Goal: Navigation & Orientation: Understand site structure

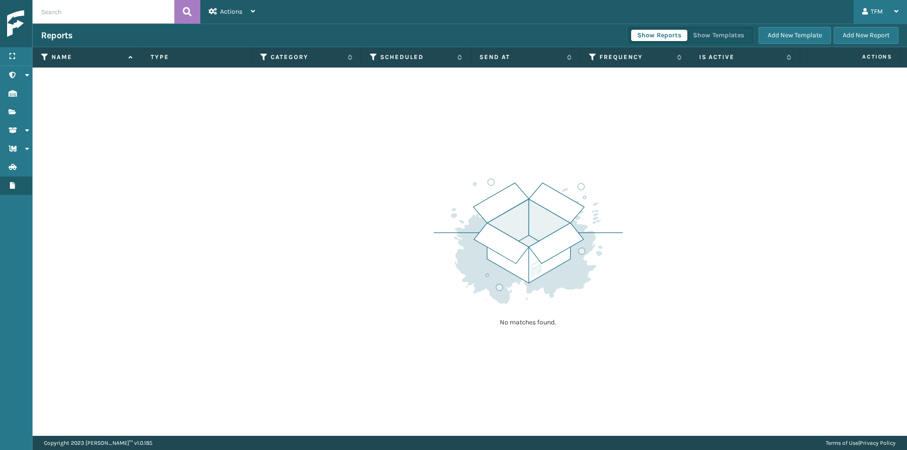
click at [898, 9] on icon at bounding box center [897, 11] width 4 height 7
click at [664, 35] on button "Show Reports" at bounding box center [659, 35] width 56 height 11
click at [253, 11] on icon at bounding box center [253, 11] width 4 height 7
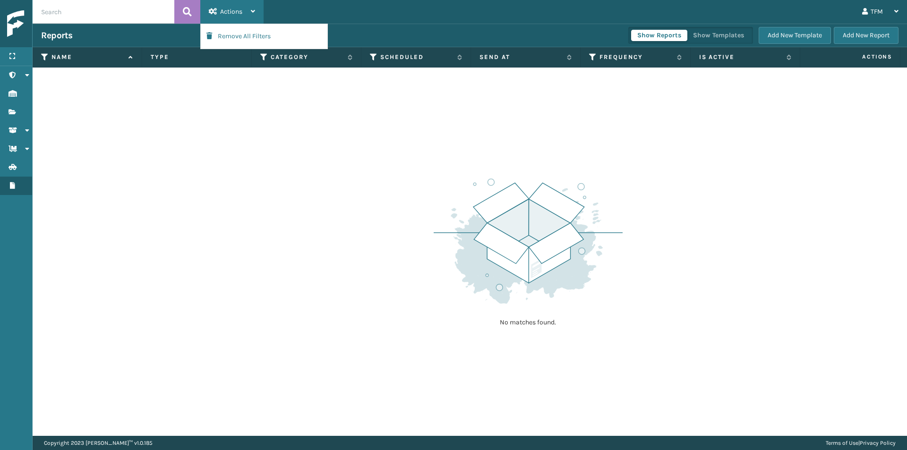
click at [255, 12] on icon at bounding box center [253, 11] width 4 height 7
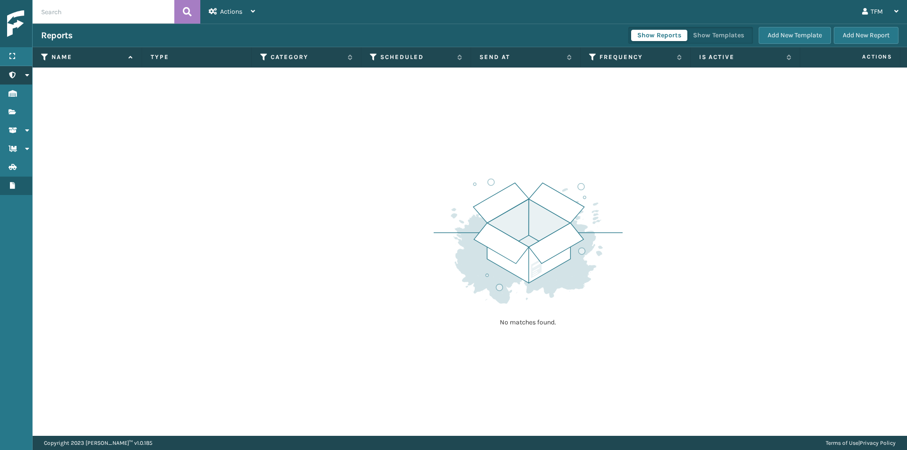
click at [27, 75] on icon at bounding box center [27, 75] width 8 height 7
click at [10, 95] on icon "Users" at bounding box center [13, 94] width 8 height 7
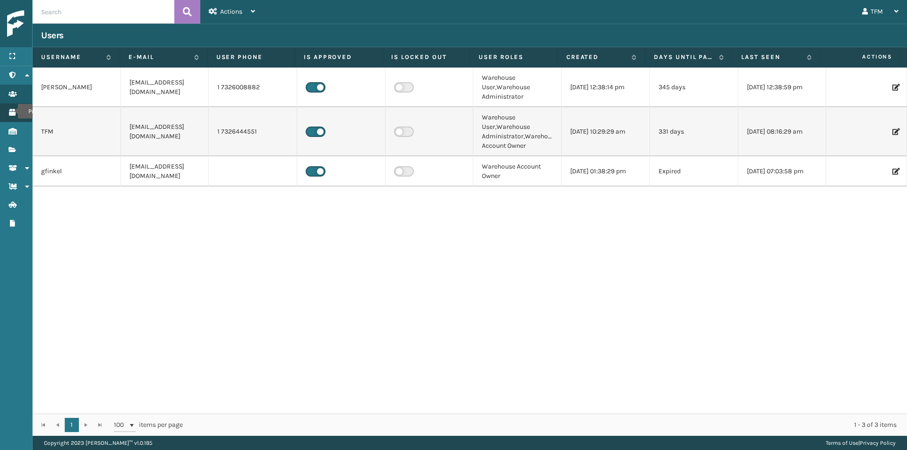
click at [12, 112] on icon "Products" at bounding box center [13, 112] width 8 height 7
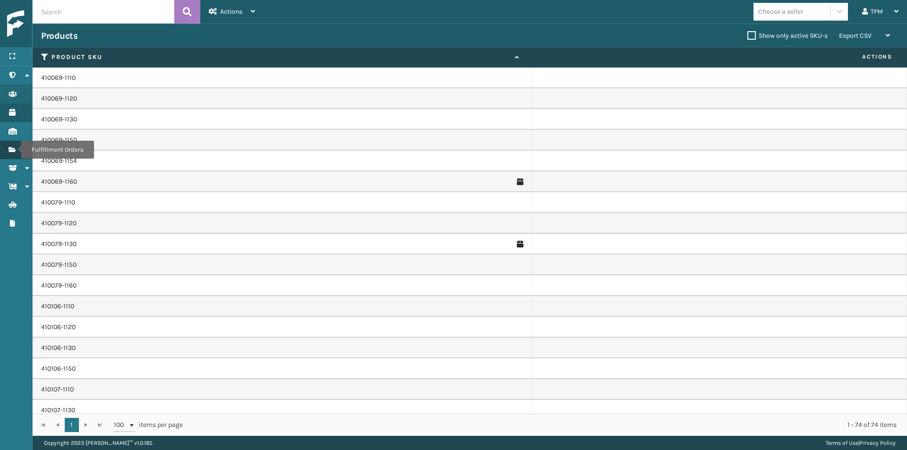
click at [15, 150] on icon "Fulfillment Orders" at bounding box center [13, 150] width 8 height 7
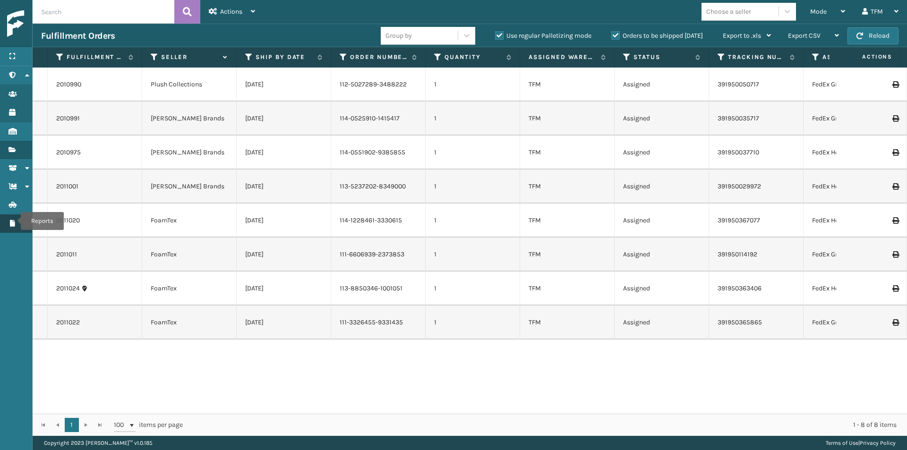
click at [15, 221] on icon "Reports" at bounding box center [13, 223] width 8 height 7
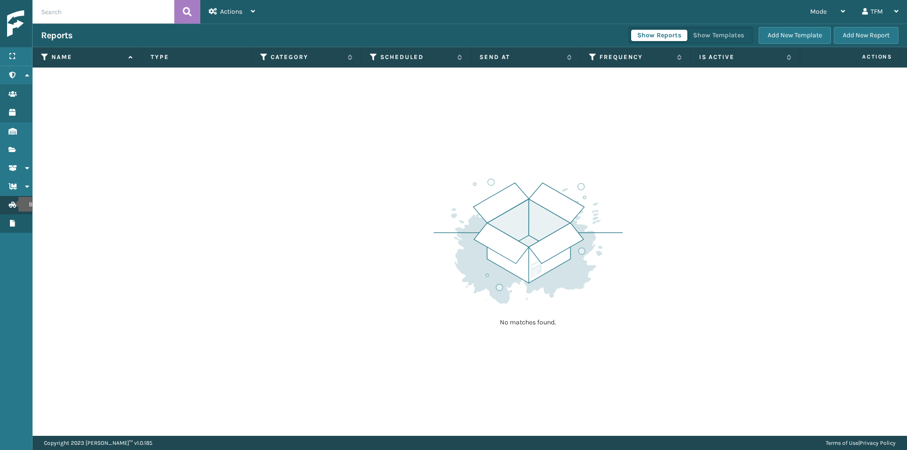
click at [12, 205] on icon "Batches" at bounding box center [13, 205] width 8 height 7
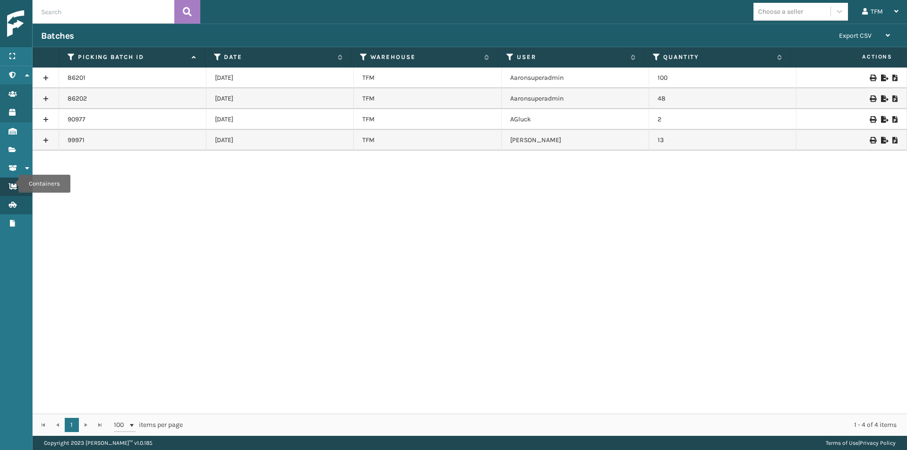
click at [12, 184] on icon "Containers" at bounding box center [13, 186] width 8 height 7
click at [14, 169] on icon "Shipment Status" at bounding box center [13, 168] width 8 height 7
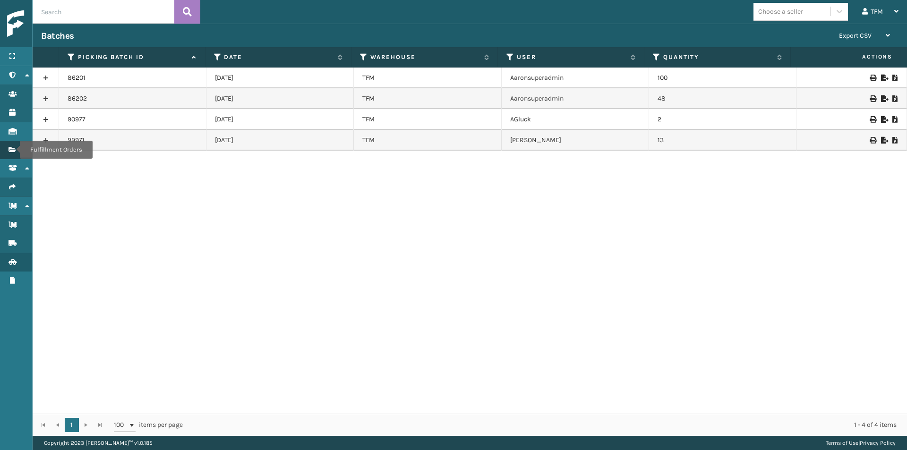
click at [14, 150] on icon "Fulfillment Orders" at bounding box center [13, 150] width 8 height 7
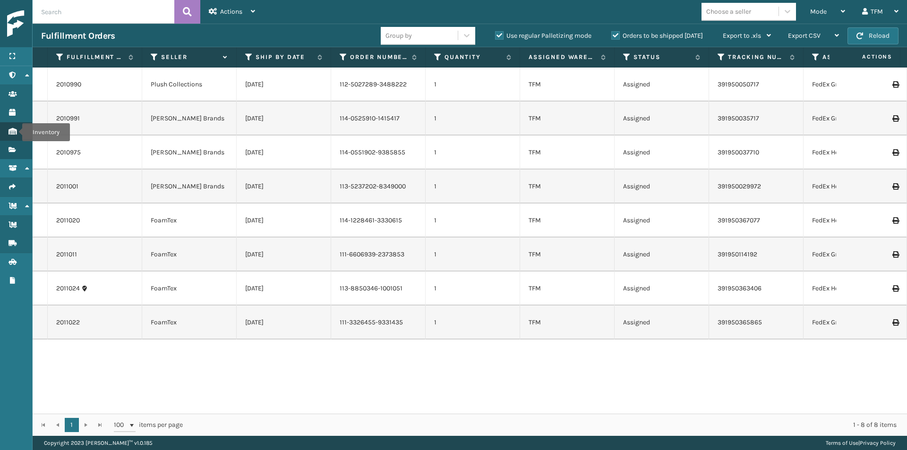
click at [16, 132] on icon "Inventory" at bounding box center [13, 131] width 8 height 7
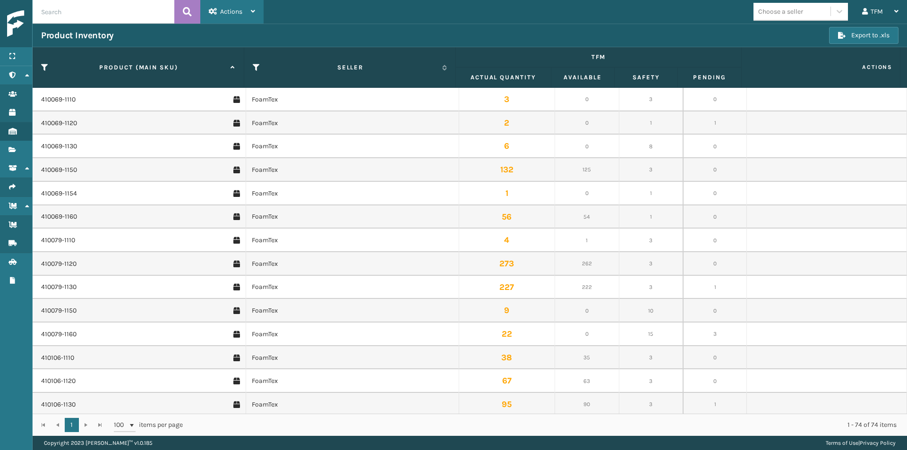
click at [254, 12] on icon at bounding box center [253, 11] width 4 height 7
click at [247, 33] on button "Remove All Filters" at bounding box center [264, 36] width 127 height 25
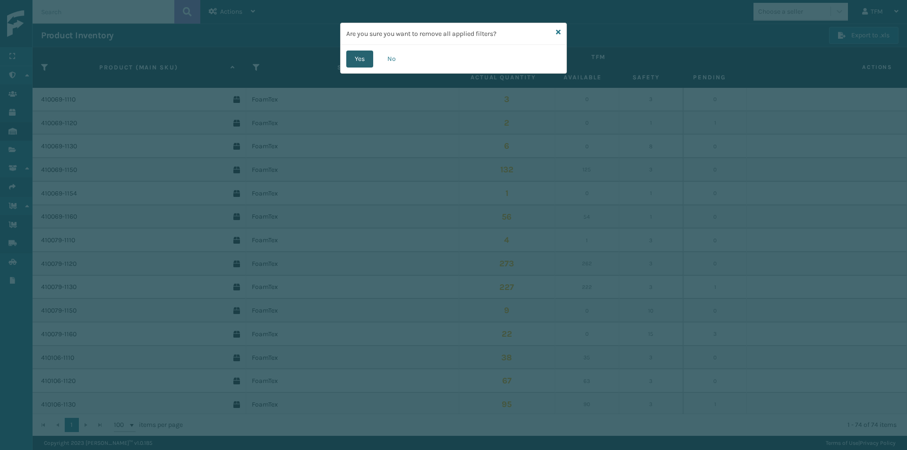
click at [360, 55] on button "Yes" at bounding box center [359, 59] width 27 height 17
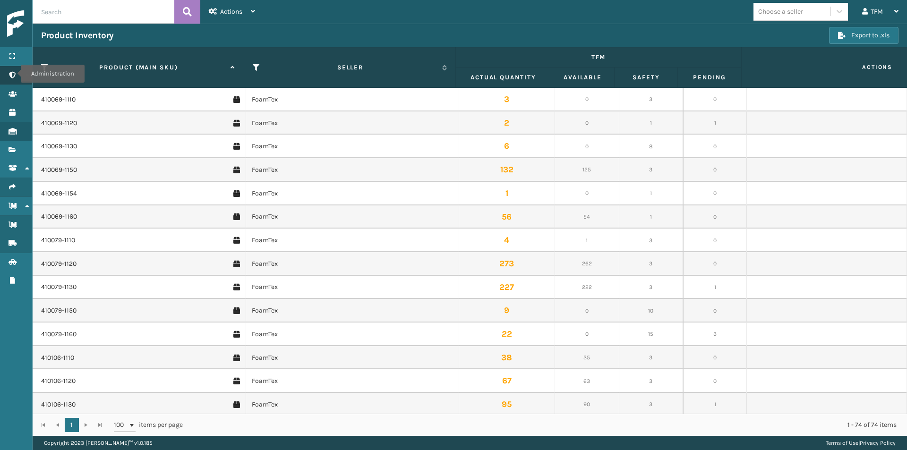
click at [15, 75] on icon "Administration" at bounding box center [13, 75] width 8 height 7
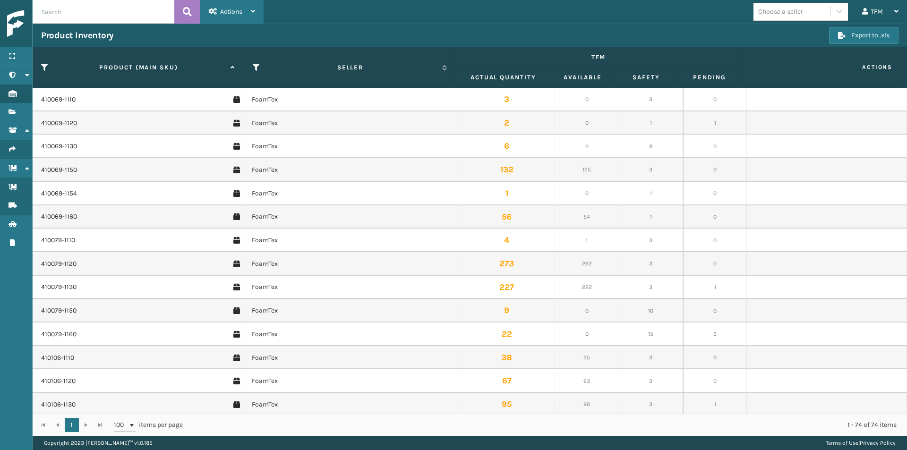
click at [253, 12] on icon at bounding box center [253, 11] width 4 height 7
click at [16, 96] on icon "Inventory" at bounding box center [13, 93] width 8 height 7
click at [12, 109] on icon "Fulfillment Orders" at bounding box center [13, 112] width 8 height 7
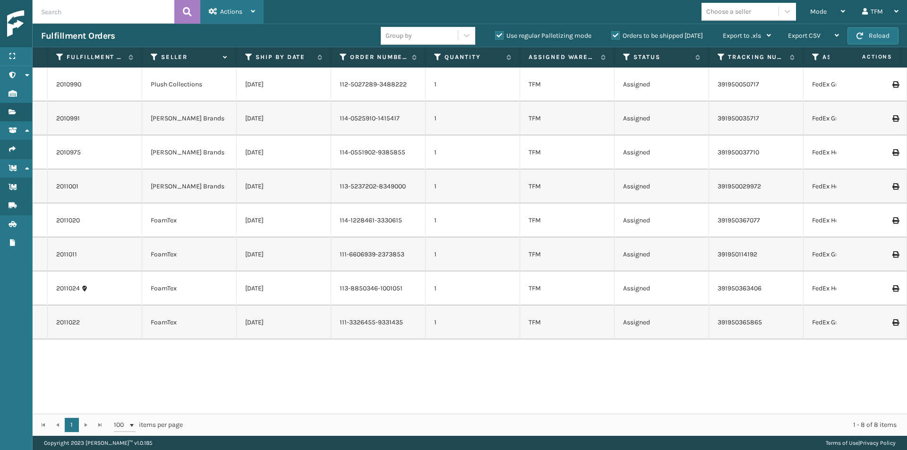
click at [253, 9] on icon at bounding box center [253, 11] width 4 height 7
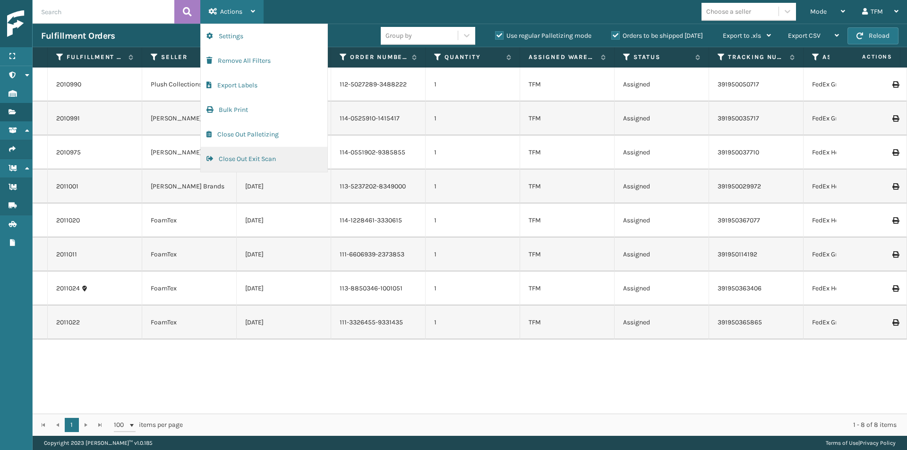
click at [232, 161] on button "Close Out Exit Scan" at bounding box center [264, 159] width 127 height 25
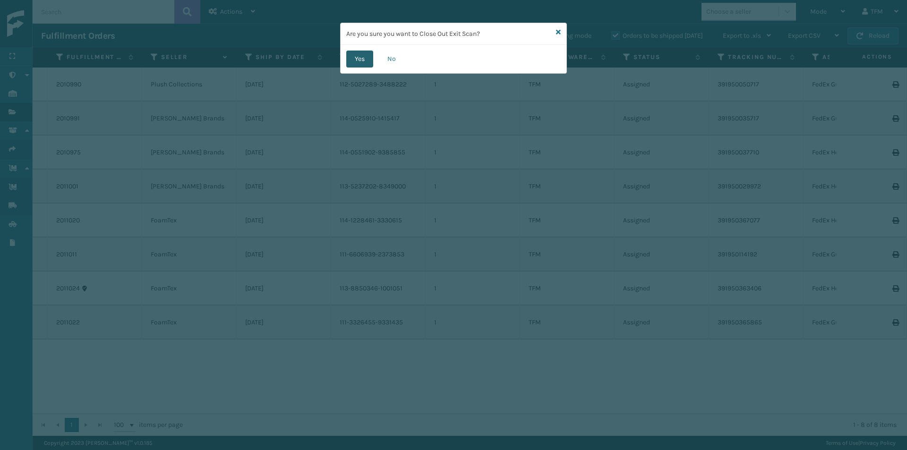
click at [357, 60] on button "Yes" at bounding box center [359, 59] width 27 height 17
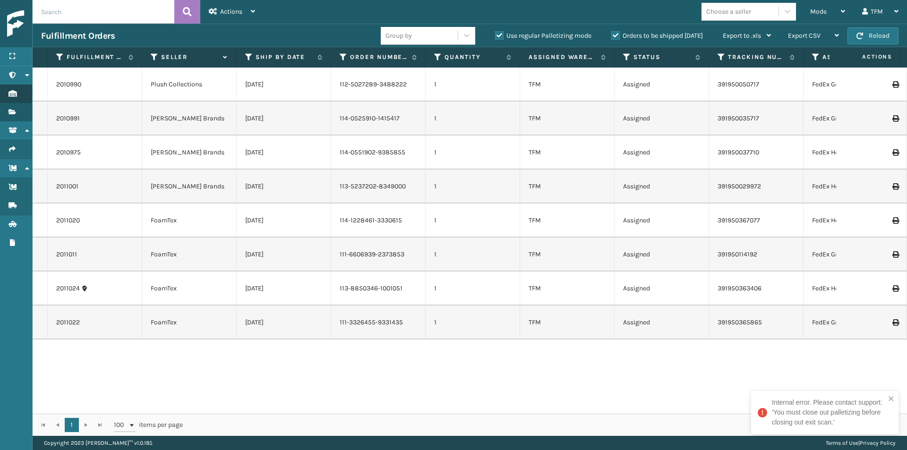
click at [17, 93] on link "Fulfillment Orders Inventory" at bounding box center [16, 94] width 32 height 18
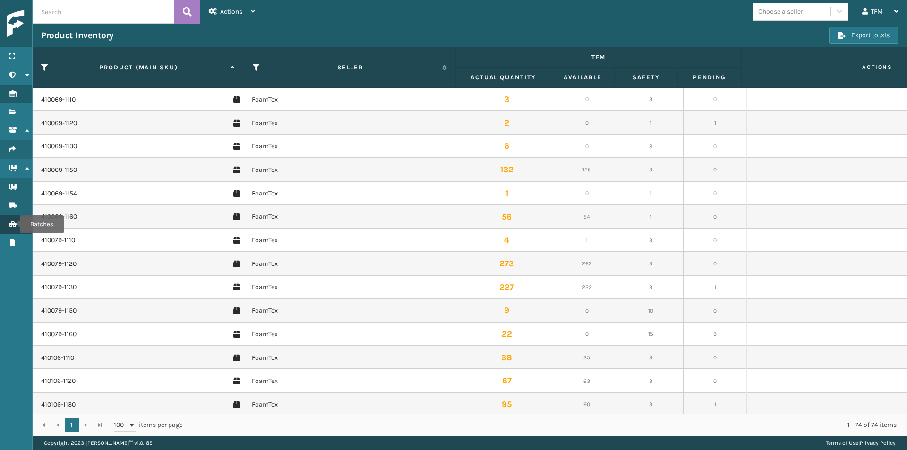
click at [14, 224] on icon "Batches" at bounding box center [13, 224] width 8 height 7
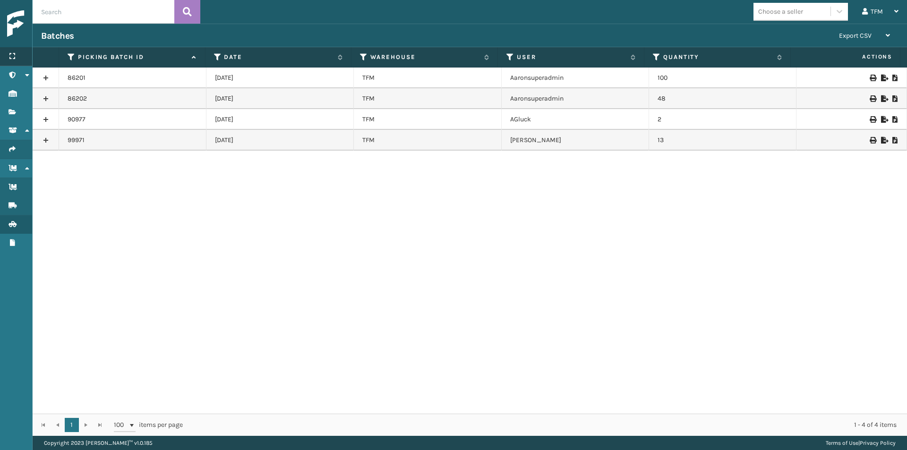
click at [14, 54] on icon at bounding box center [13, 56] width 8 height 7
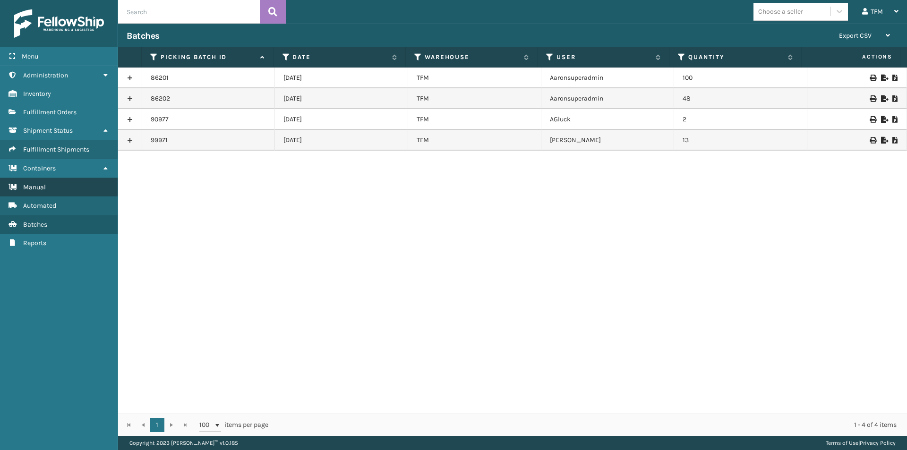
click at [34, 189] on span "Manual" at bounding box center [34, 187] width 23 height 8
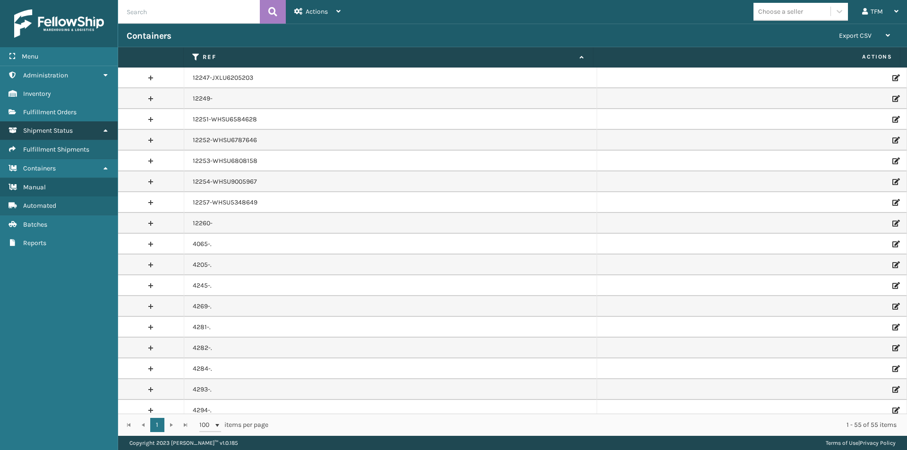
click at [52, 129] on span "Shipment Status" at bounding box center [48, 131] width 50 height 8
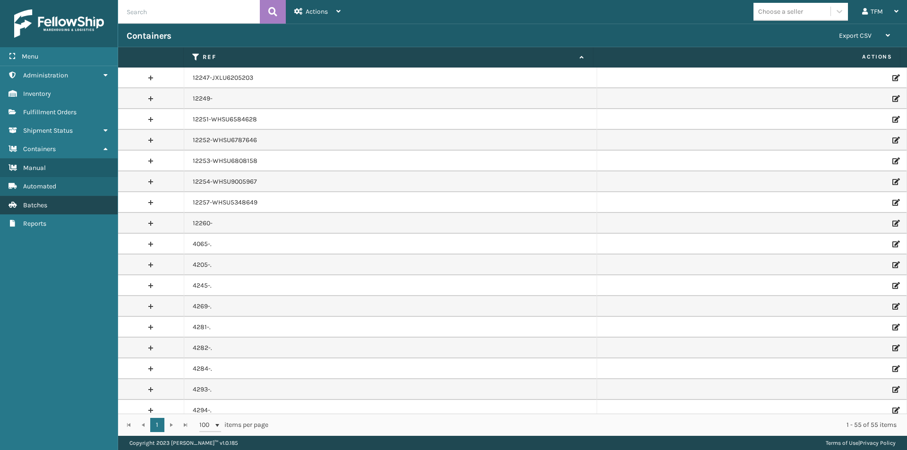
click at [27, 203] on span "Batches" at bounding box center [35, 205] width 24 height 8
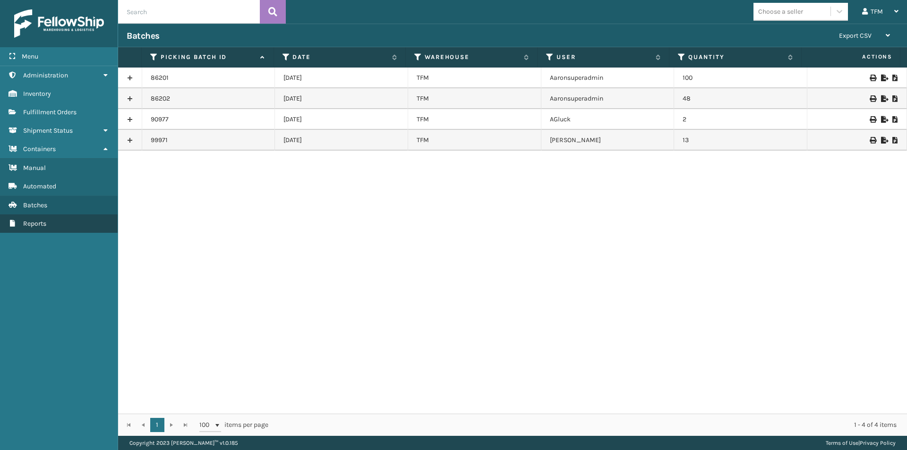
click at [21, 222] on link "Reports" at bounding box center [59, 224] width 118 height 18
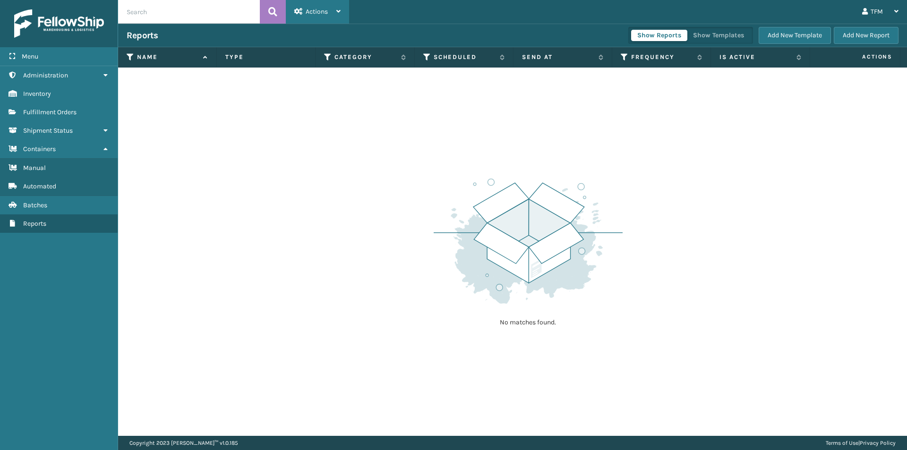
click at [339, 9] on icon at bounding box center [338, 11] width 4 height 7
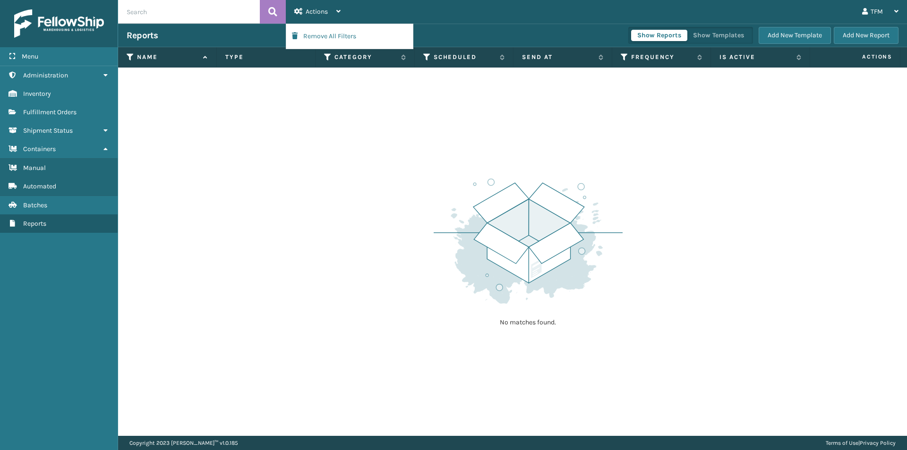
click at [326, 98] on div "No matches found." at bounding box center [512, 252] width 789 height 369
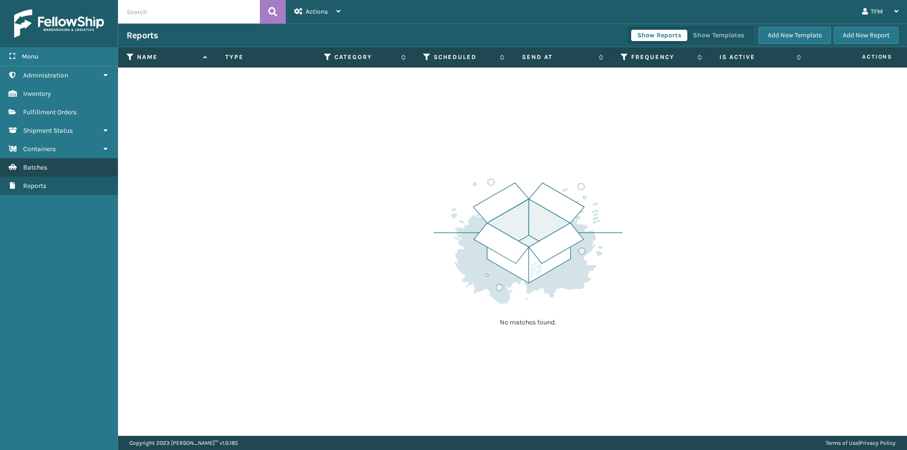
click at [57, 164] on link "Batches" at bounding box center [59, 167] width 118 height 18
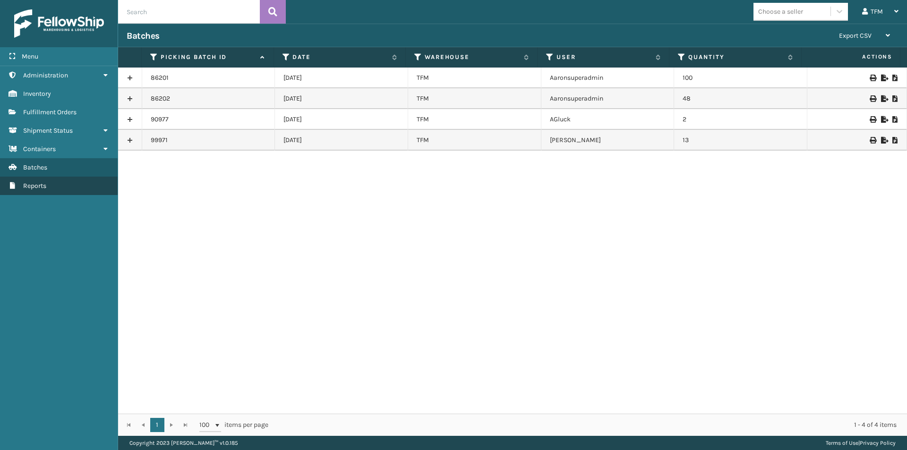
click at [38, 182] on span "Reports" at bounding box center [34, 186] width 23 height 8
